Goal: Task Accomplishment & Management: Complete application form

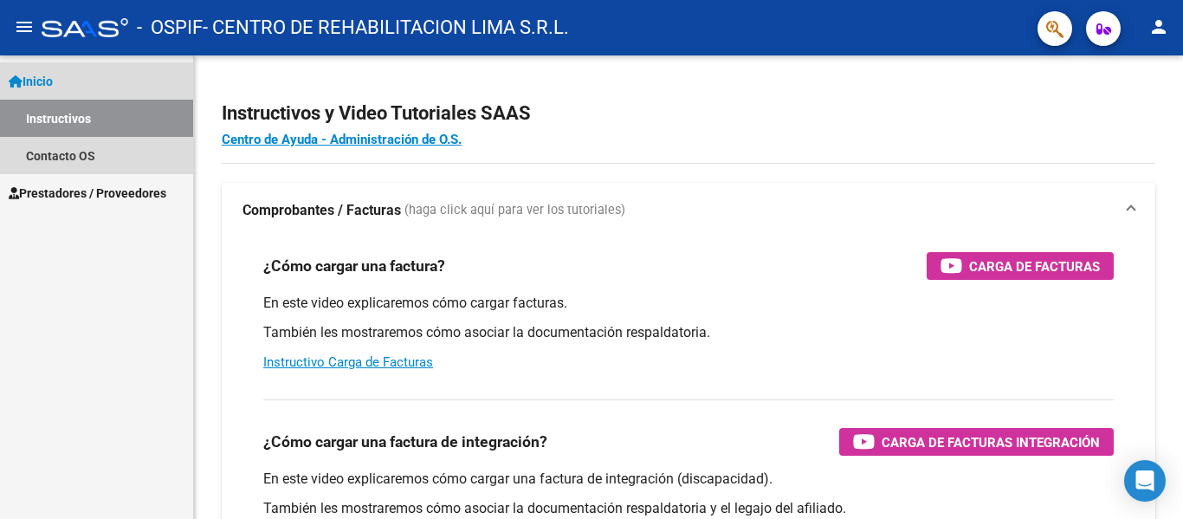
click at [43, 86] on span "Inicio" at bounding box center [31, 81] width 44 height 19
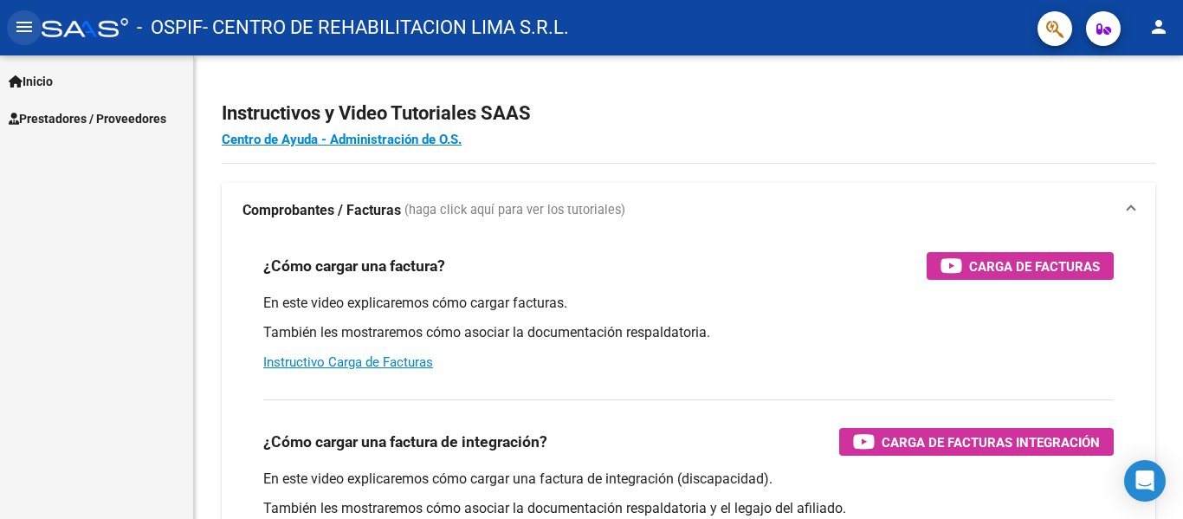
click at [29, 30] on mat-icon "menu" at bounding box center [24, 26] width 21 height 21
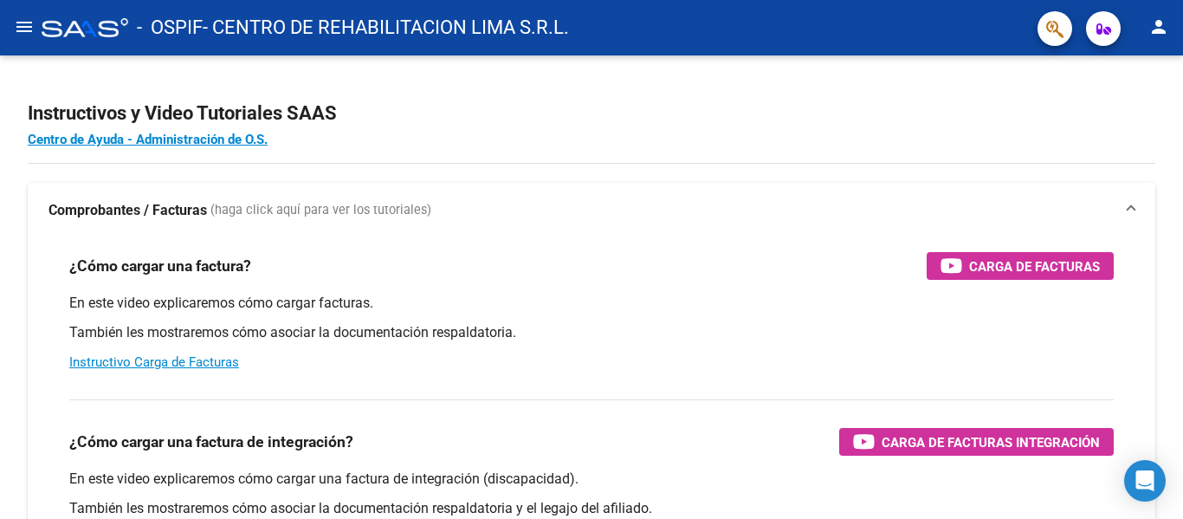
click at [29, 31] on mat-icon "menu" at bounding box center [24, 26] width 21 height 21
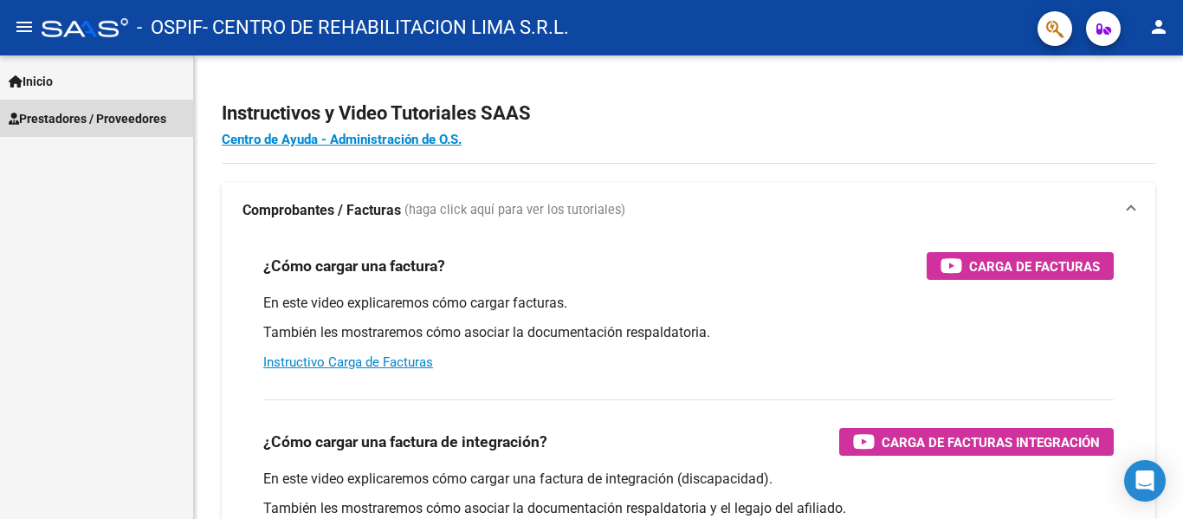
click at [24, 109] on span "Prestadores / Proveedores" at bounding box center [88, 118] width 158 height 19
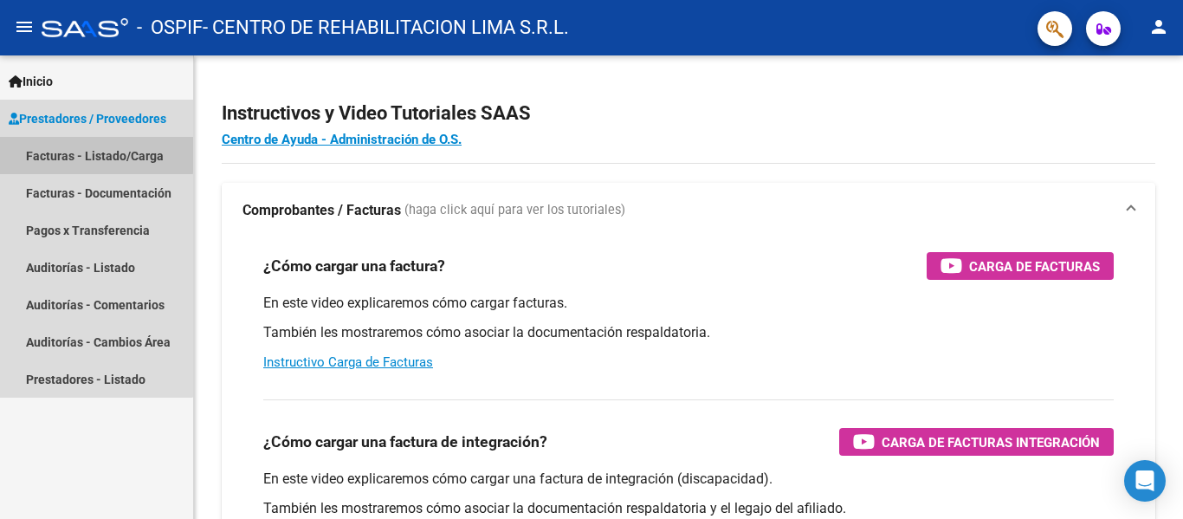
click at [33, 149] on link "Facturas - Listado/Carga" at bounding box center [96, 155] width 193 height 37
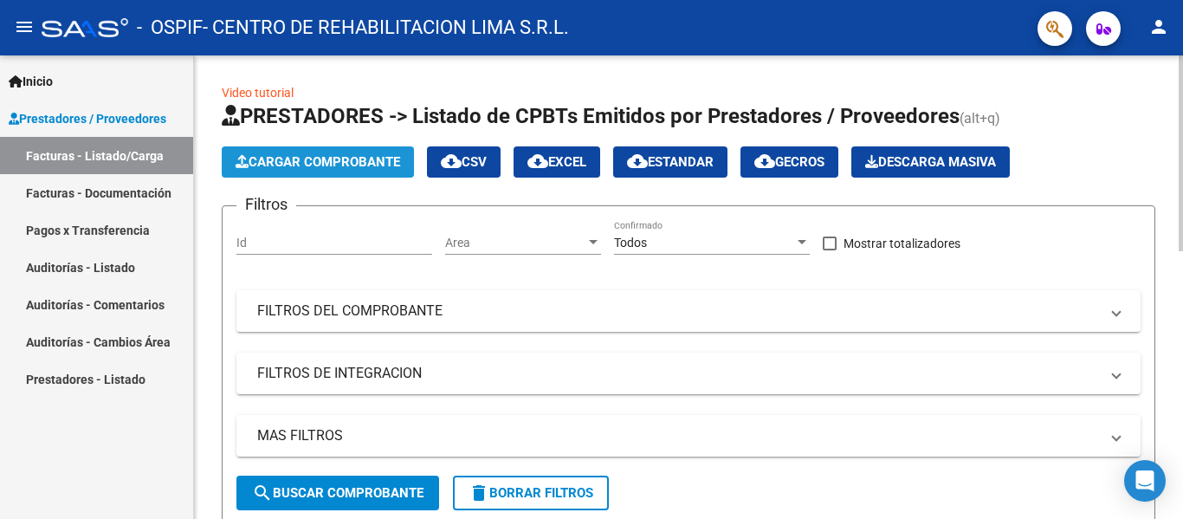
click at [337, 166] on span "Cargar Comprobante" at bounding box center [318, 162] width 165 height 16
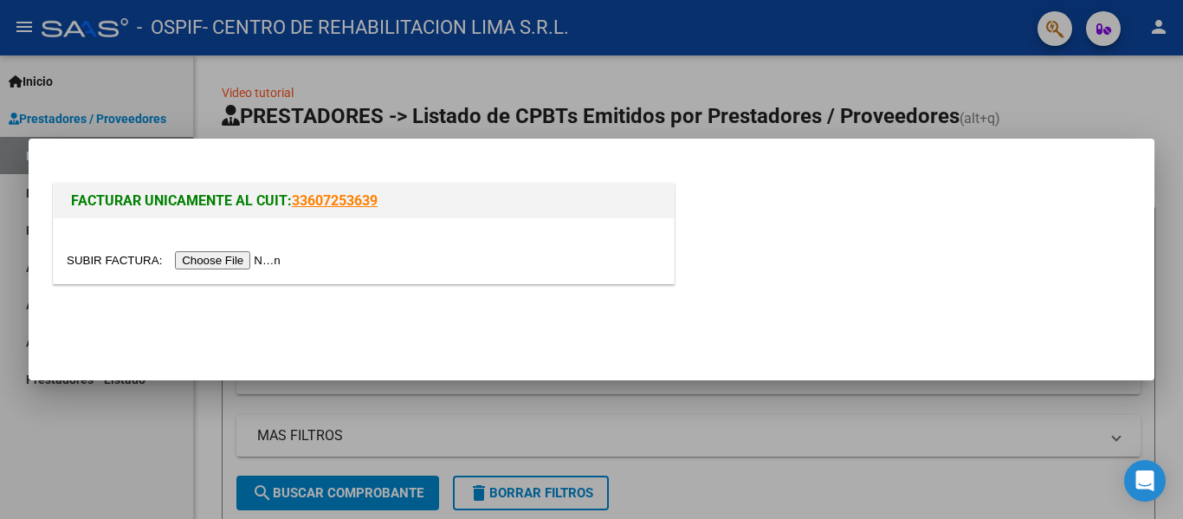
click at [250, 256] on input "file" at bounding box center [176, 260] width 219 height 18
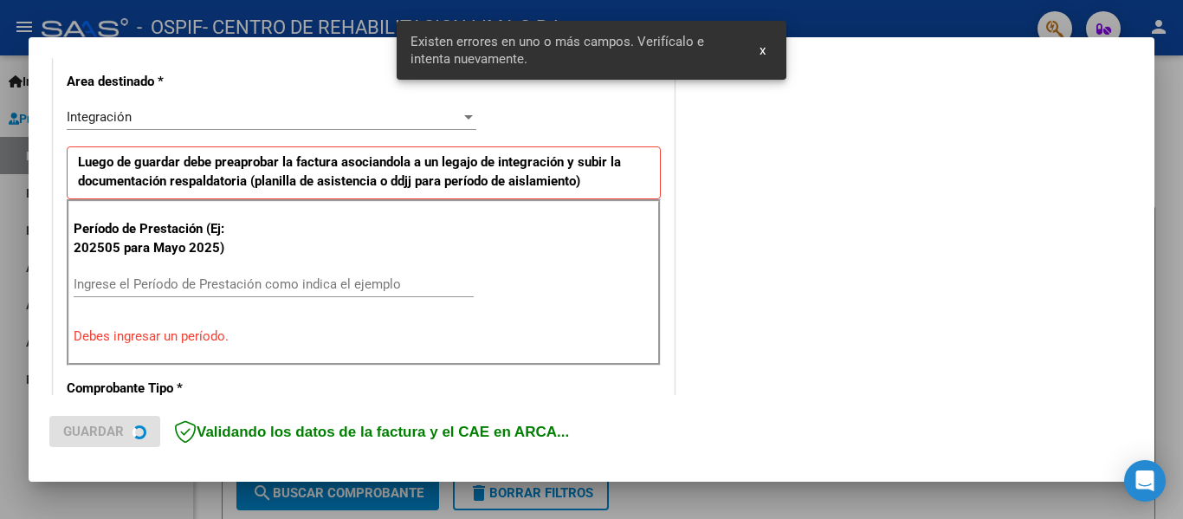
scroll to position [402, 0]
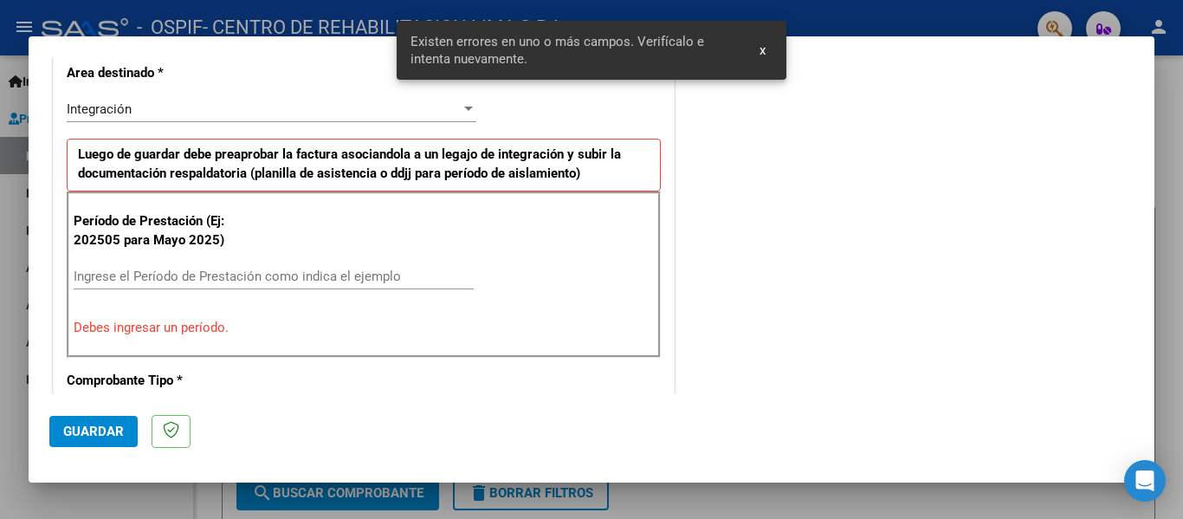
click at [330, 281] on input "Ingrese el Período de Prestación como indica el ejemplo" at bounding box center [274, 277] width 400 height 16
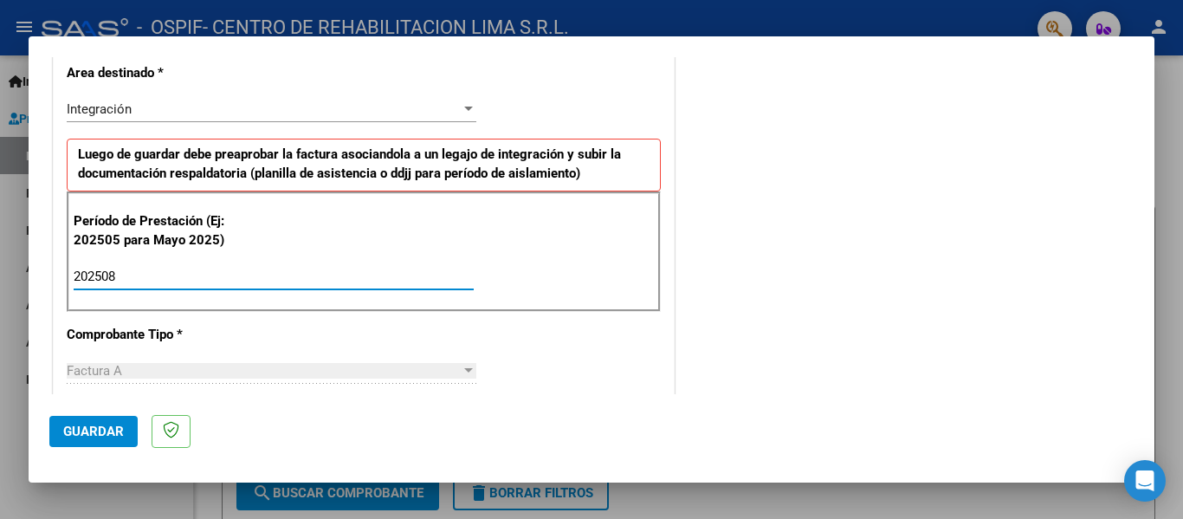
type input "202508"
click at [107, 424] on span "Guardar" at bounding box center [93, 432] width 61 height 16
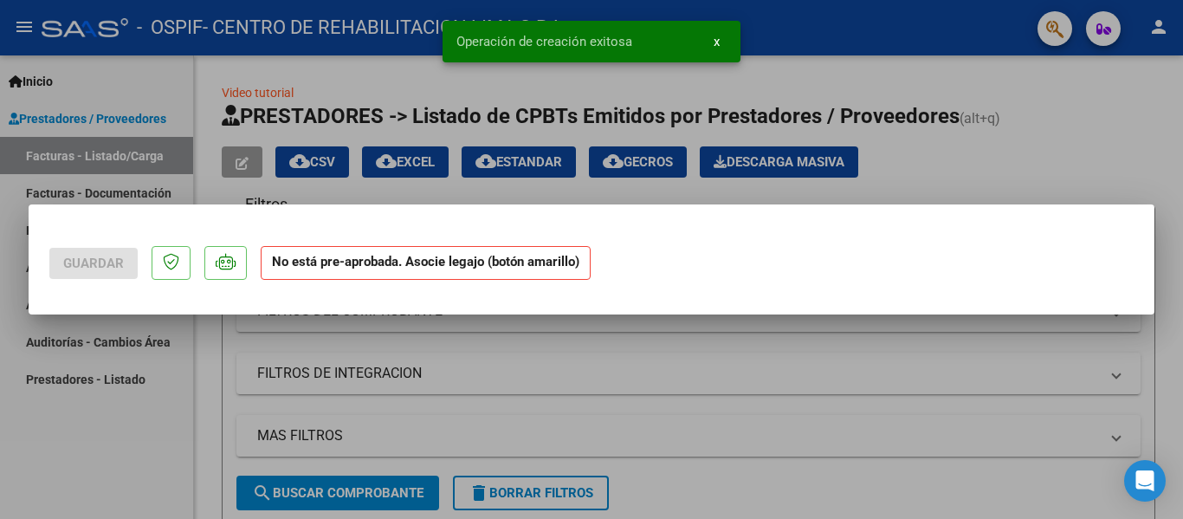
scroll to position [0, 0]
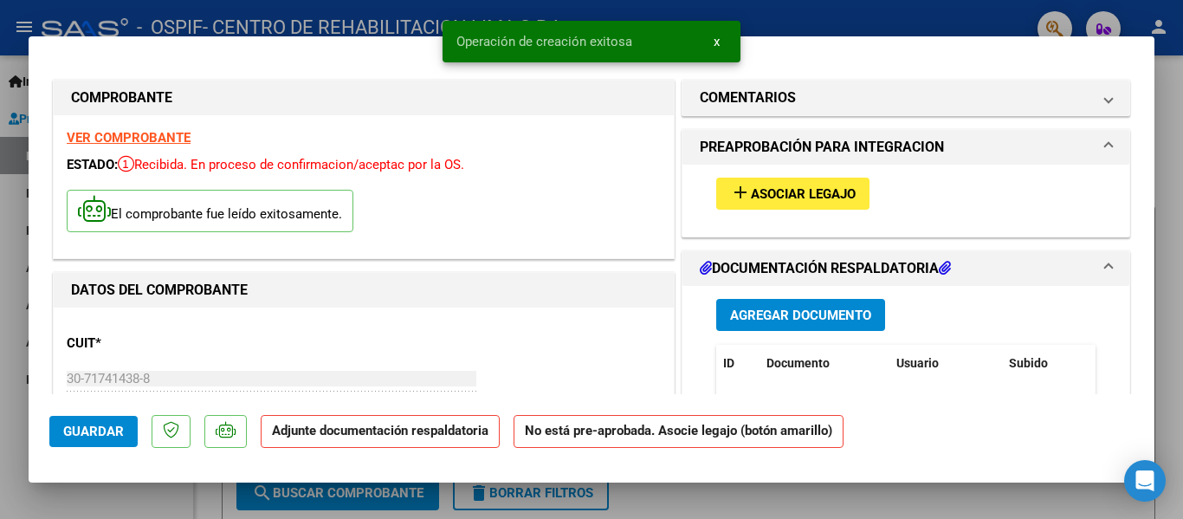
click at [781, 185] on span "add Asociar Legajo" at bounding box center [793, 193] width 126 height 16
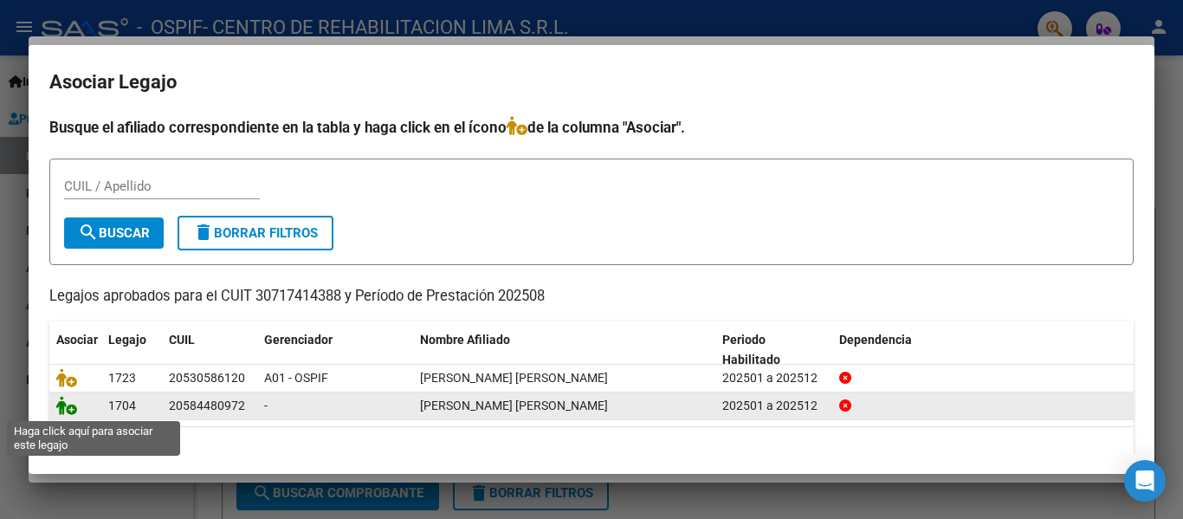
click at [62, 412] on icon at bounding box center [66, 405] width 21 height 19
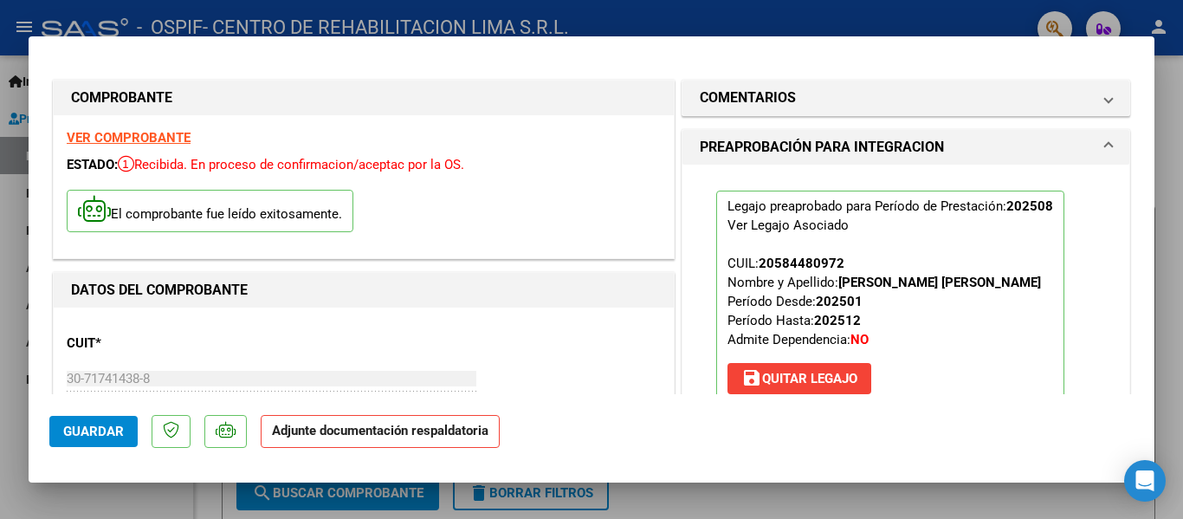
click at [379, 326] on div "CUIT * 30-71741438-8 Ingresar CUIT ANALISIS PRESTADOR CENTRO DE REHABILITACION …" at bounding box center [364, 396] width 594 height 152
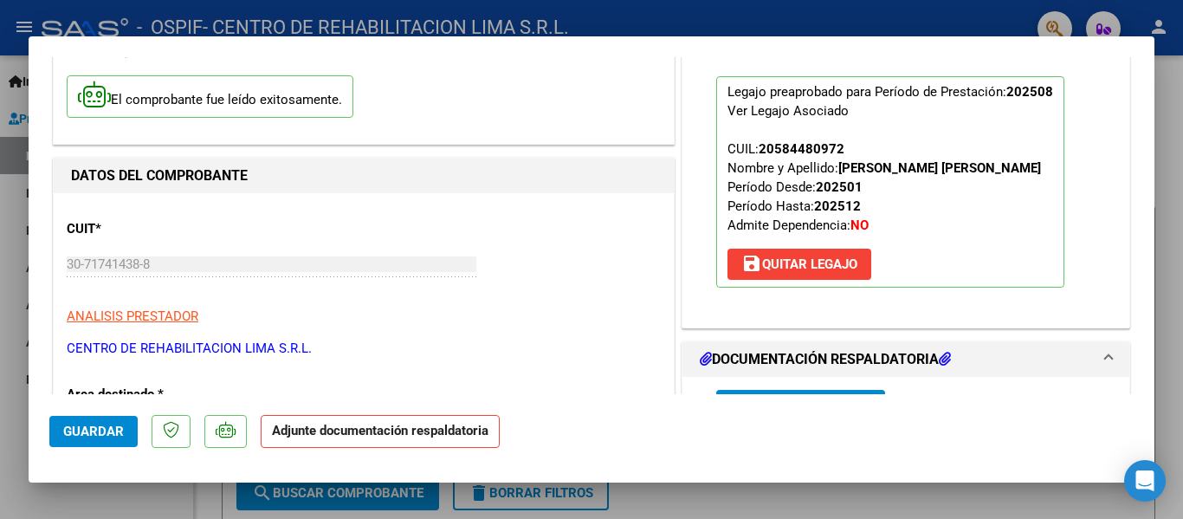
scroll to position [203, 0]
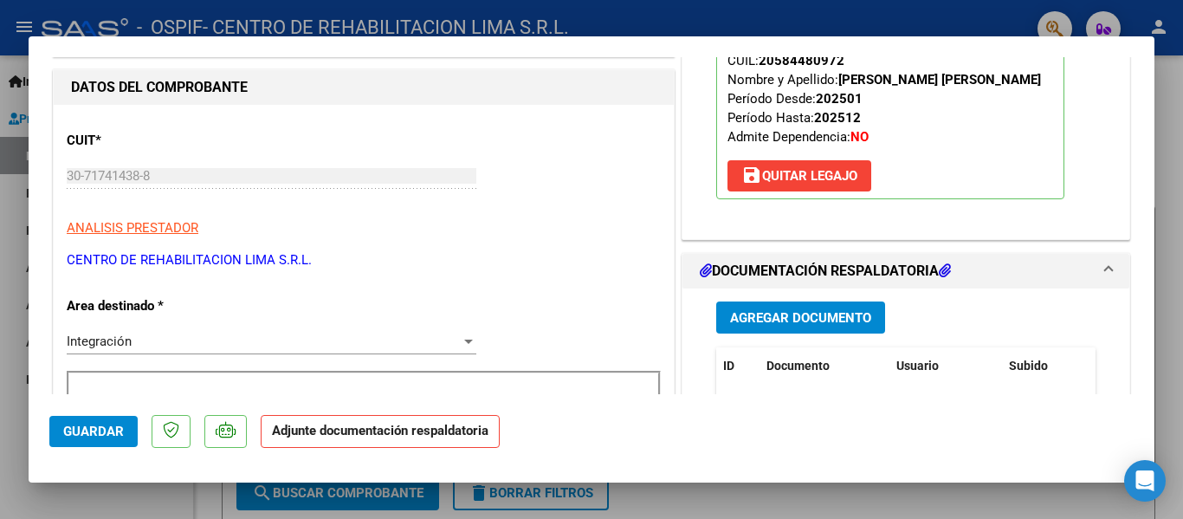
click at [741, 309] on button "Agregar Documento" at bounding box center [800, 317] width 169 height 32
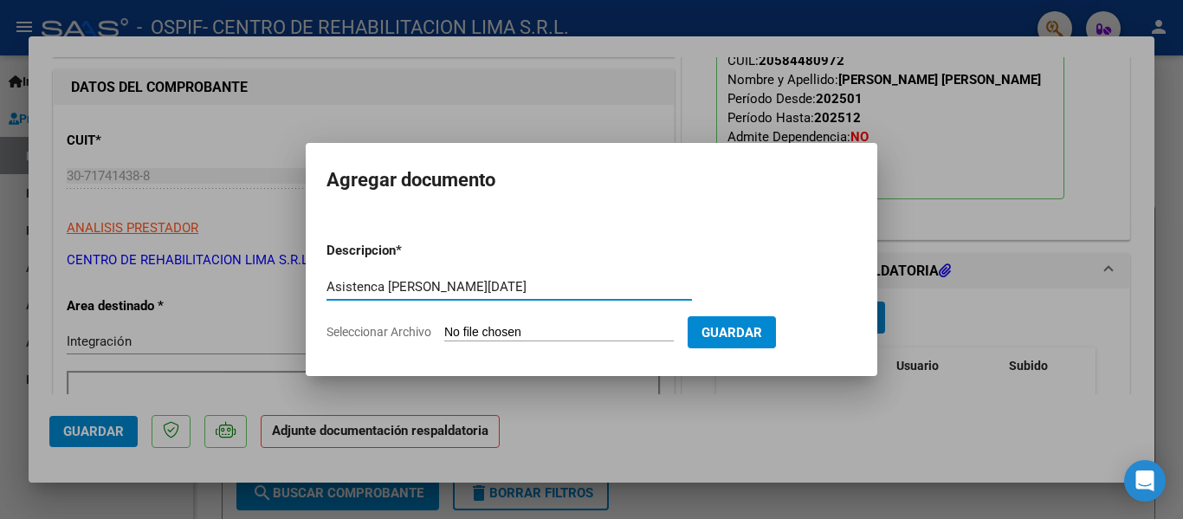
type input "Asistenca [PERSON_NAME][DATE]"
click at [574, 340] on input "Seleccionar Archivo" at bounding box center [559, 333] width 230 height 16
type input "C:\fakepath\Asistencia [PERSON_NAME].pdf"
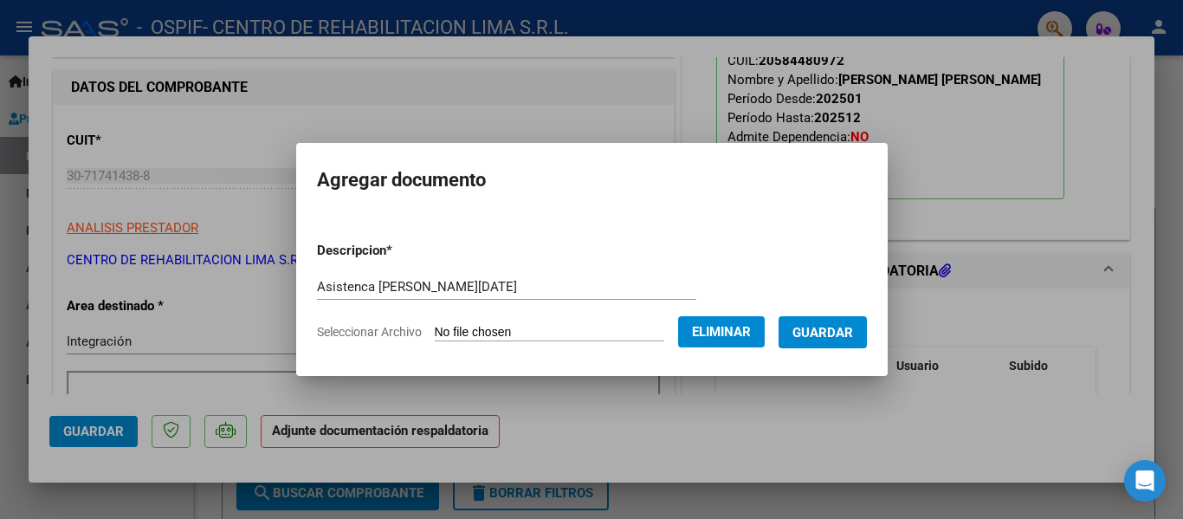
click at [816, 334] on span "Guardar" at bounding box center [823, 333] width 61 height 16
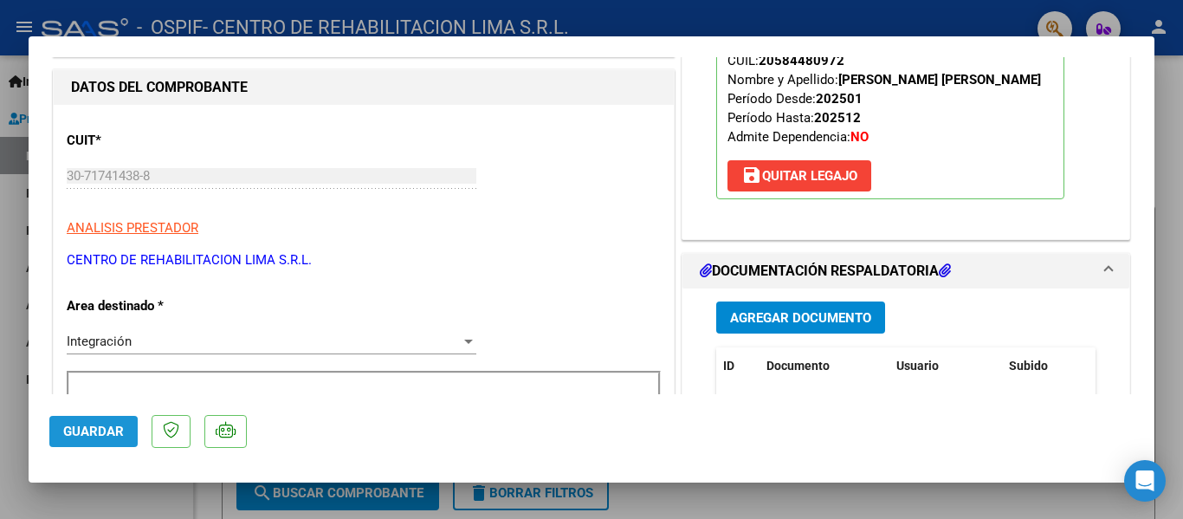
click at [70, 443] on button "Guardar" at bounding box center [93, 431] width 88 height 31
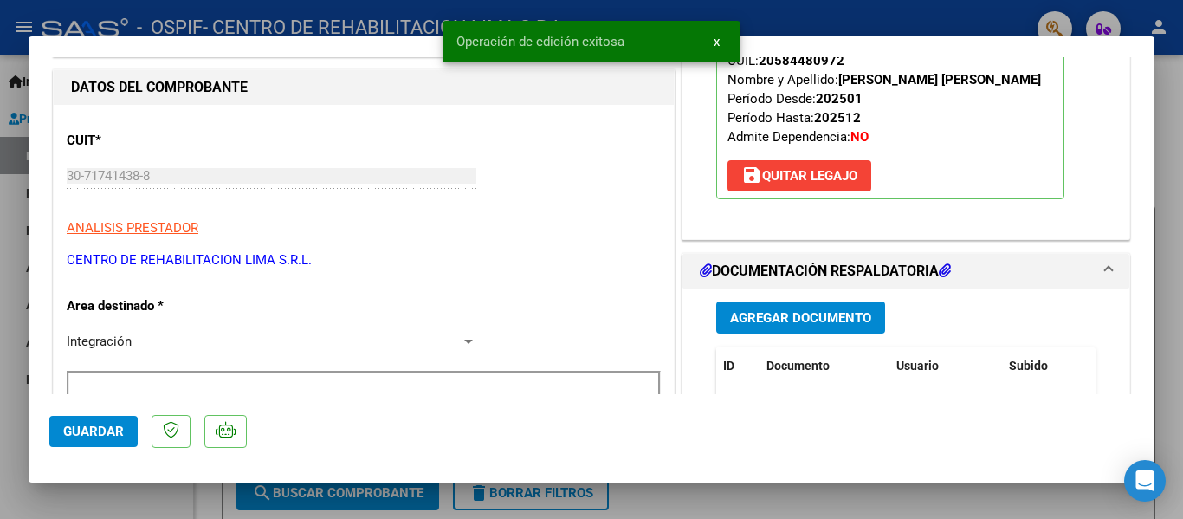
click at [1163, 85] on div at bounding box center [591, 259] width 1183 height 519
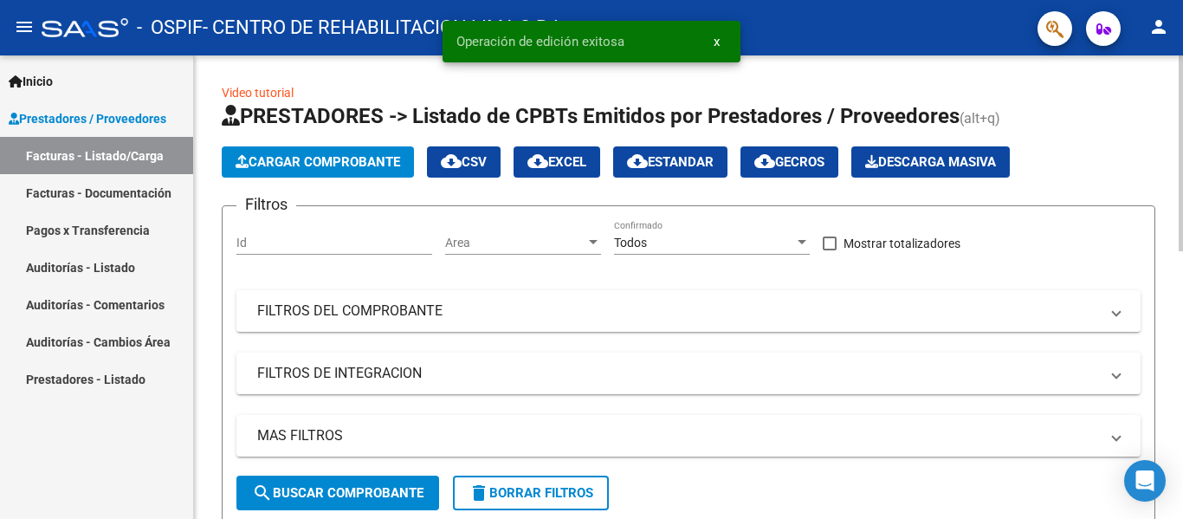
click at [266, 162] on span "Cargar Comprobante" at bounding box center [318, 162] width 165 height 16
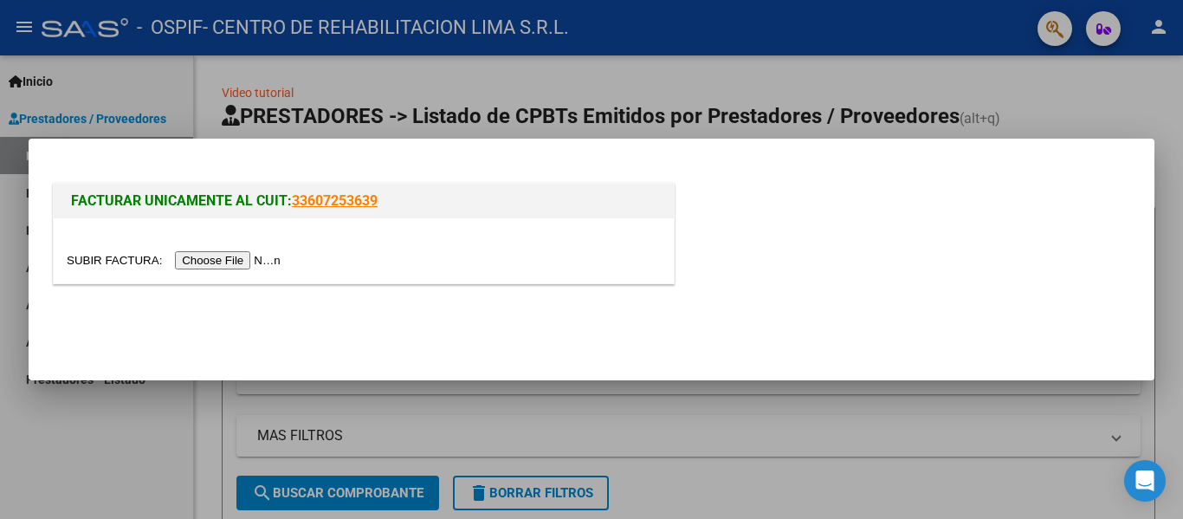
click at [251, 262] on input "file" at bounding box center [176, 260] width 219 height 18
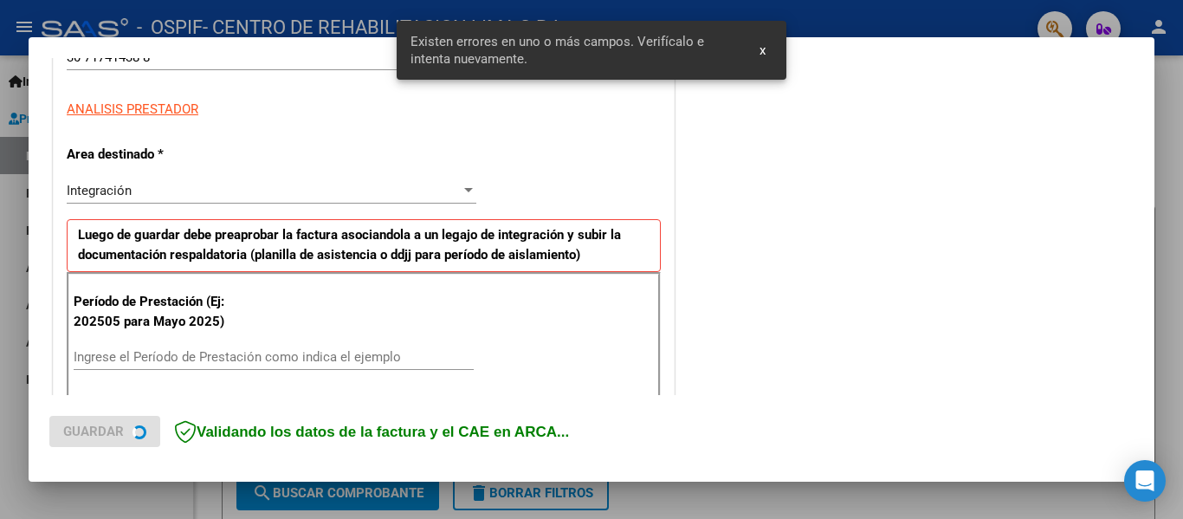
scroll to position [402, 0]
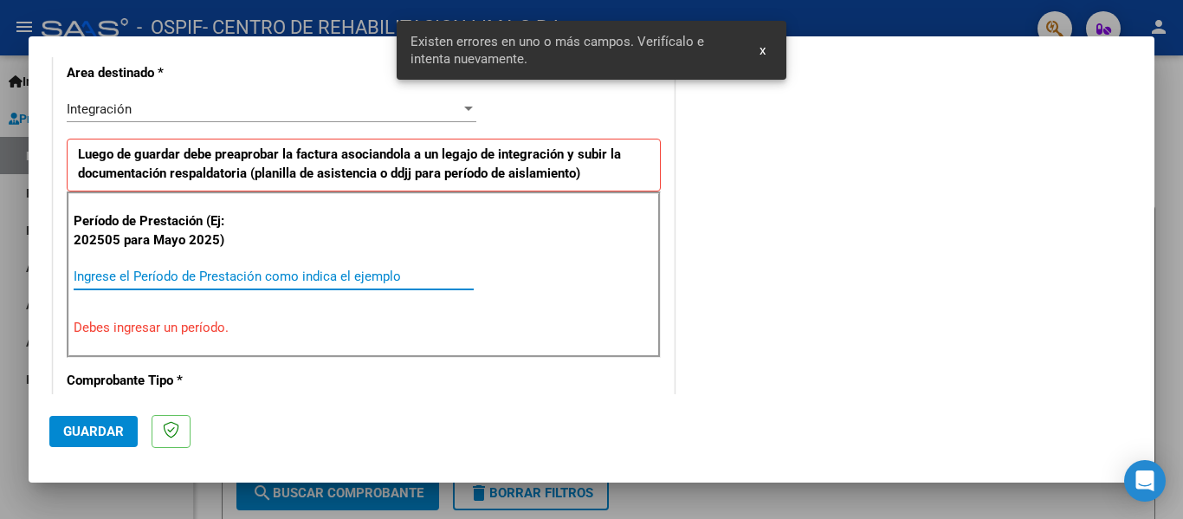
click at [321, 269] on input "Ingrese el Período de Prestación como indica el ejemplo" at bounding box center [274, 277] width 400 height 16
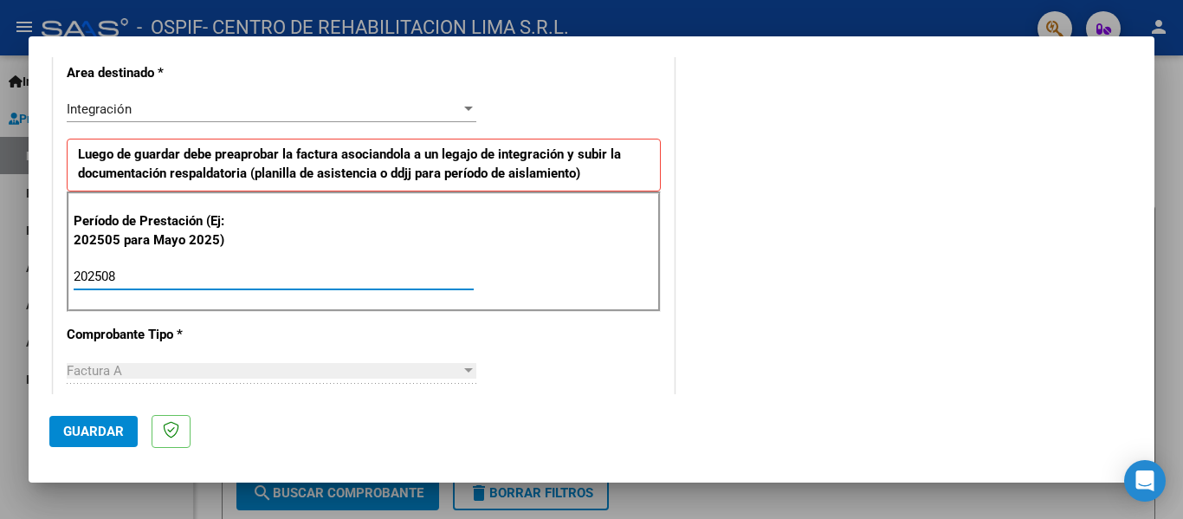
type input "202508"
click at [74, 440] on button "Guardar" at bounding box center [93, 431] width 88 height 31
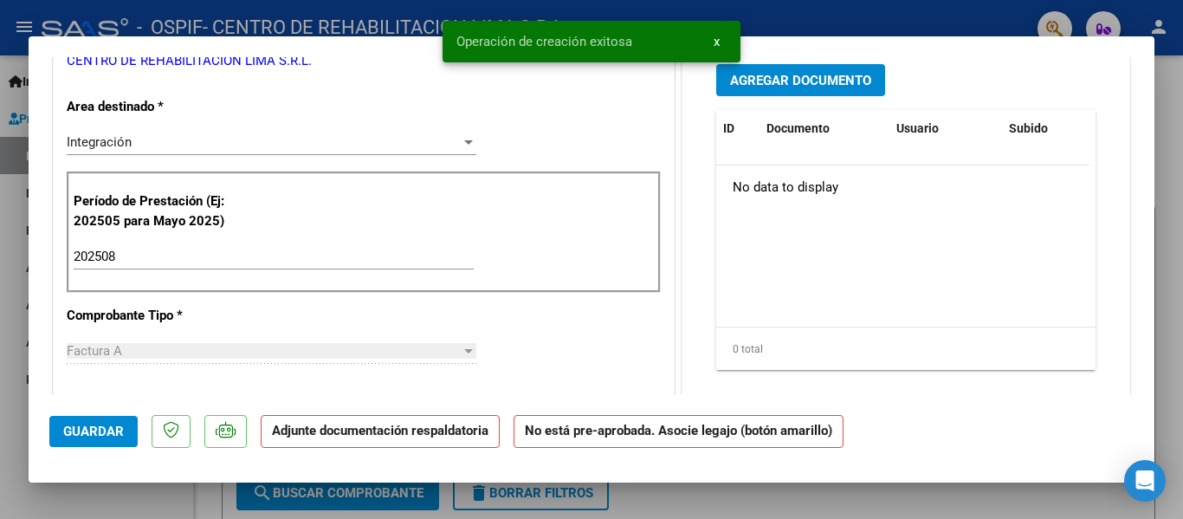
scroll to position [0, 0]
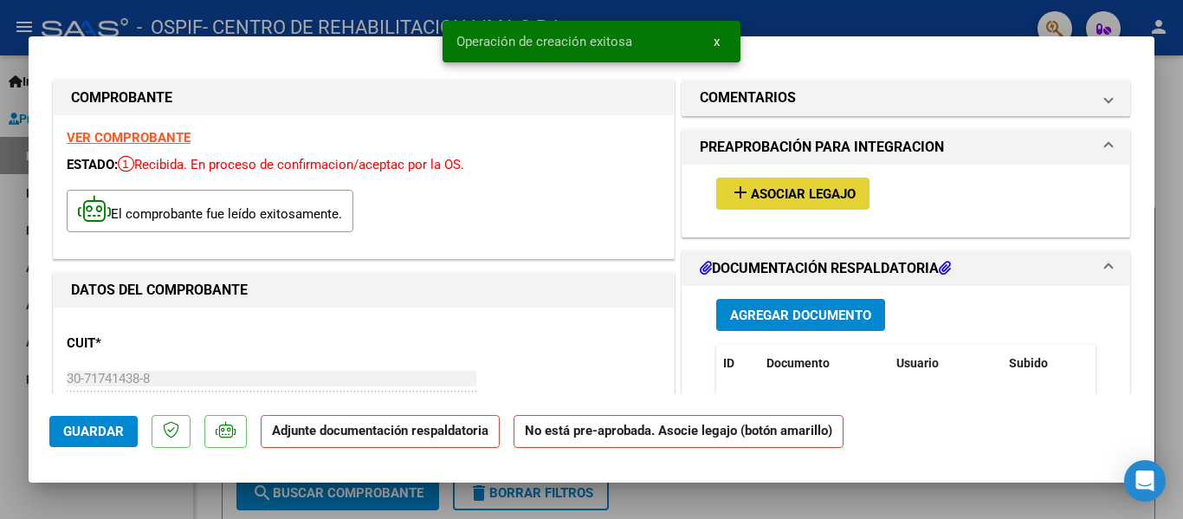
click at [787, 179] on button "add Asociar Legajo" at bounding box center [792, 194] width 153 height 32
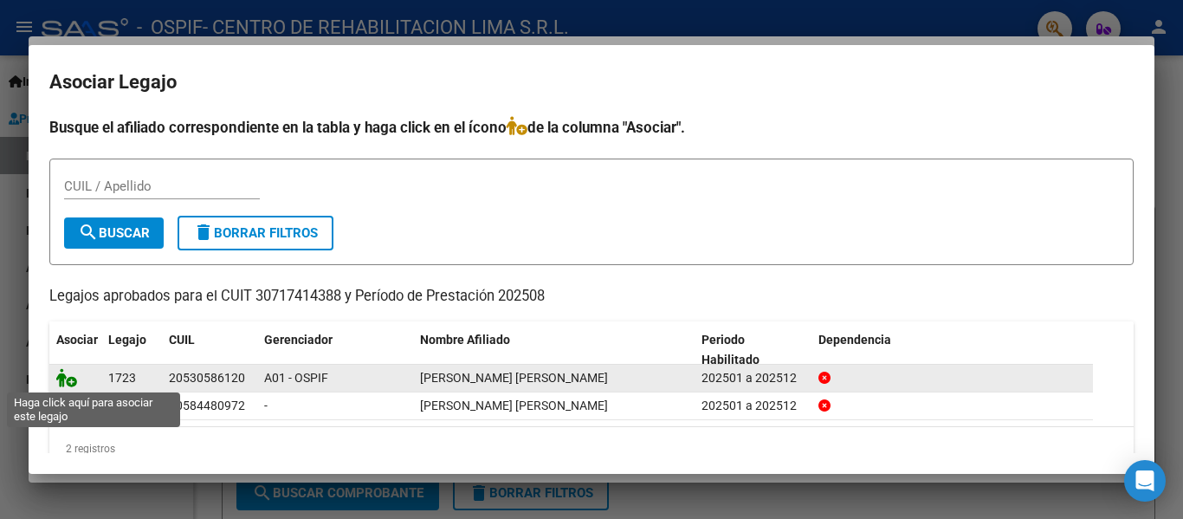
click at [61, 386] on icon at bounding box center [66, 377] width 21 height 19
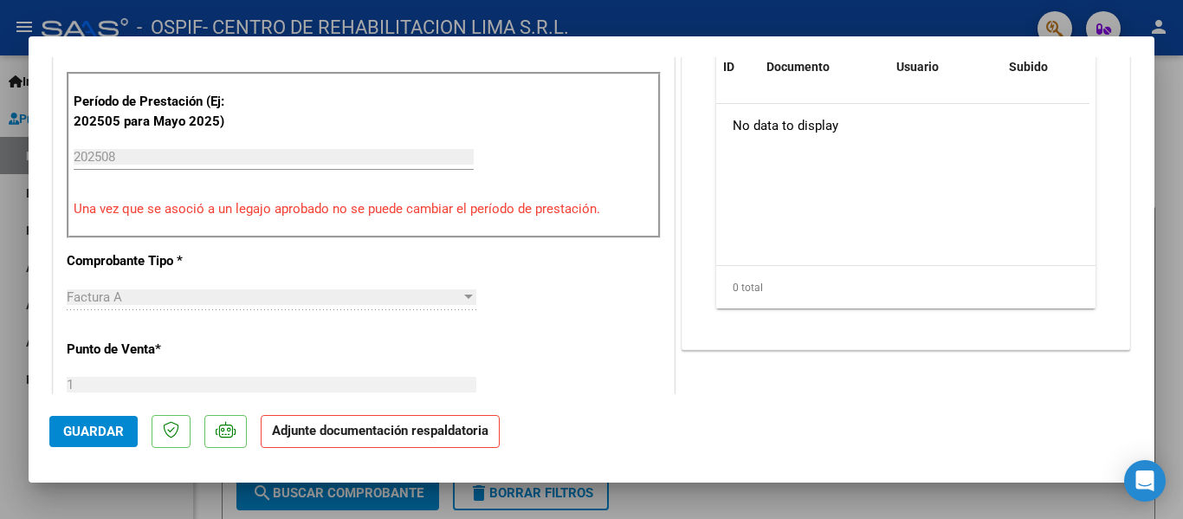
scroll to position [383, 0]
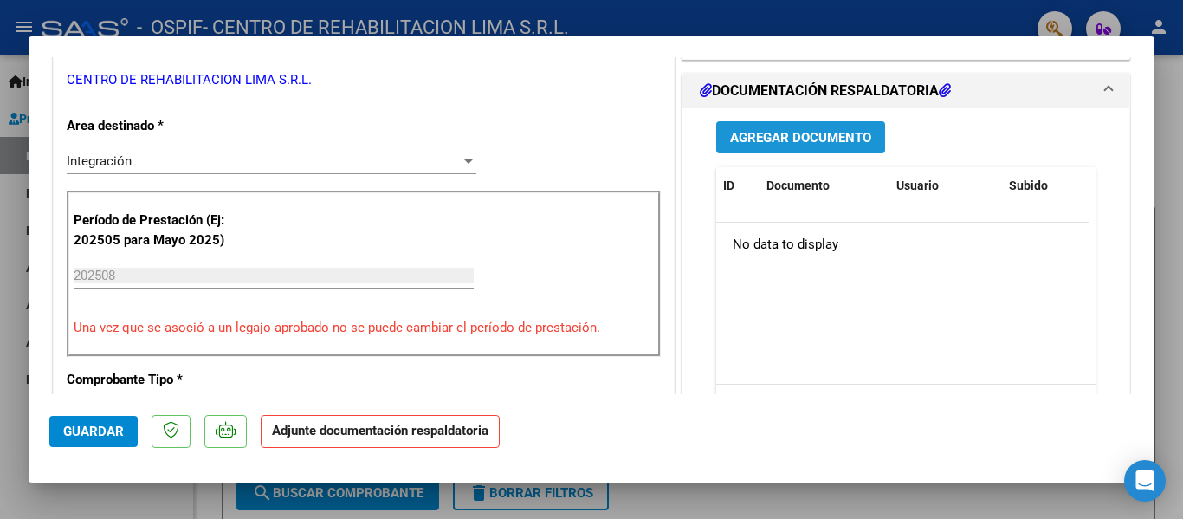
click at [841, 145] on span "Agregar Documento" at bounding box center [800, 138] width 141 height 16
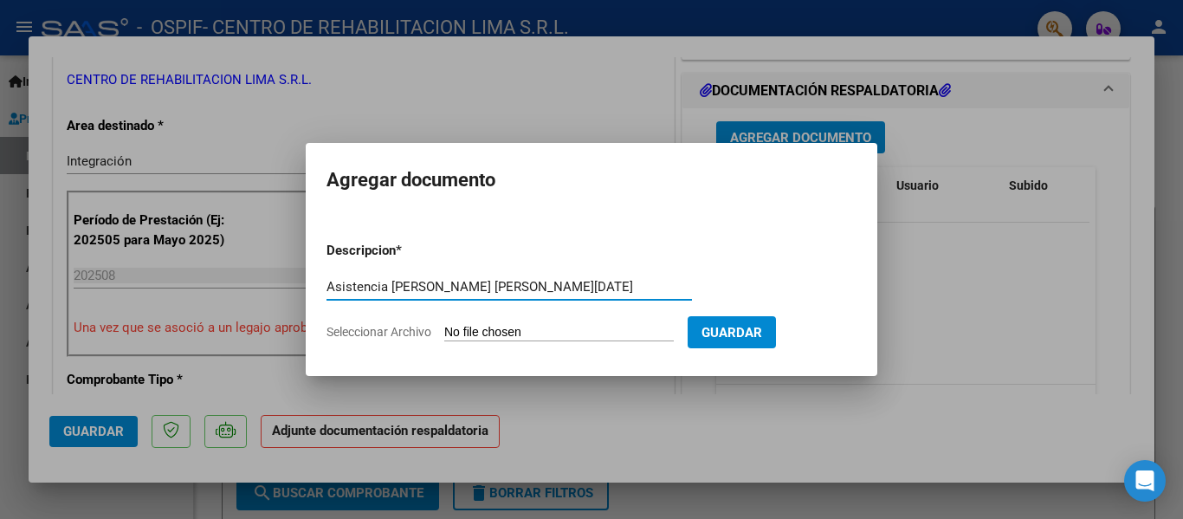
type input "Asistencia [PERSON_NAME] [PERSON_NAME][DATE]"
click at [521, 334] on input "Seleccionar Archivo" at bounding box center [559, 333] width 230 height 16
type input "C:\fakepath\Asistencia [PERSON_NAME].pdf"
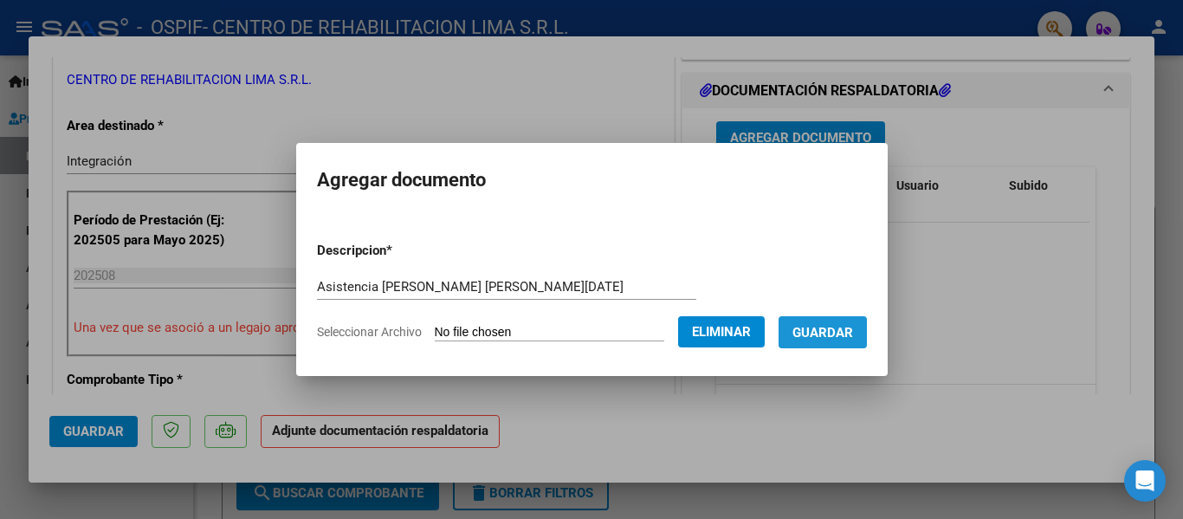
click at [842, 338] on span "Guardar" at bounding box center [823, 333] width 61 height 16
